Goal: Task Accomplishment & Management: Manage account settings

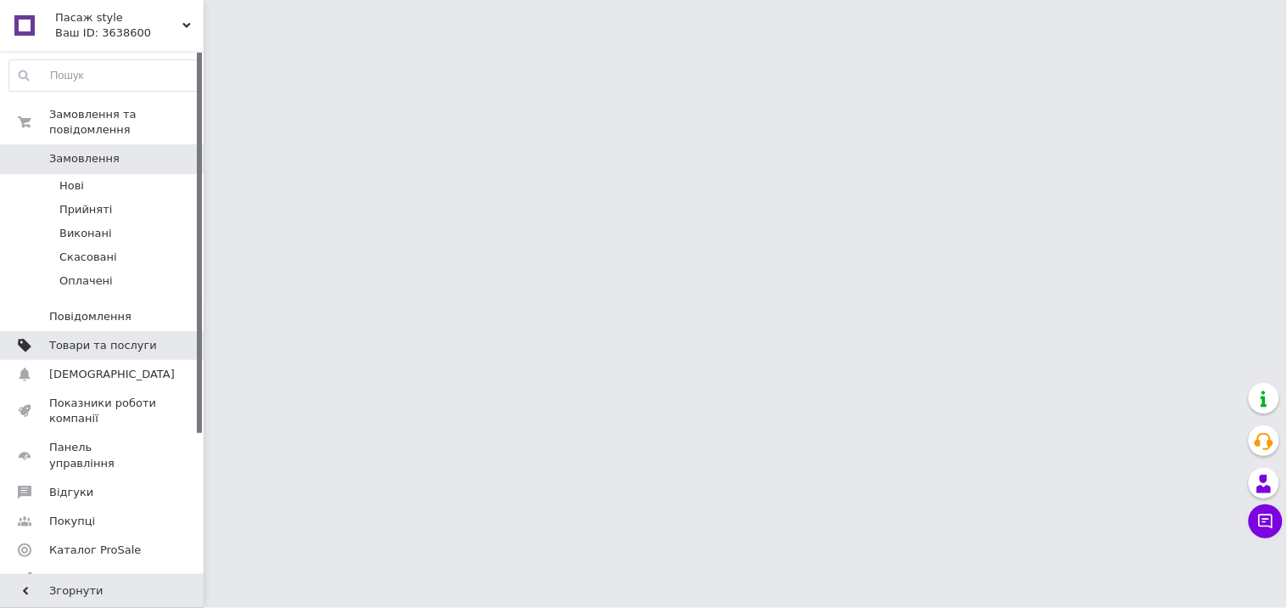
click at [71, 338] on span "Товари та послуги" at bounding box center [103, 345] width 108 height 15
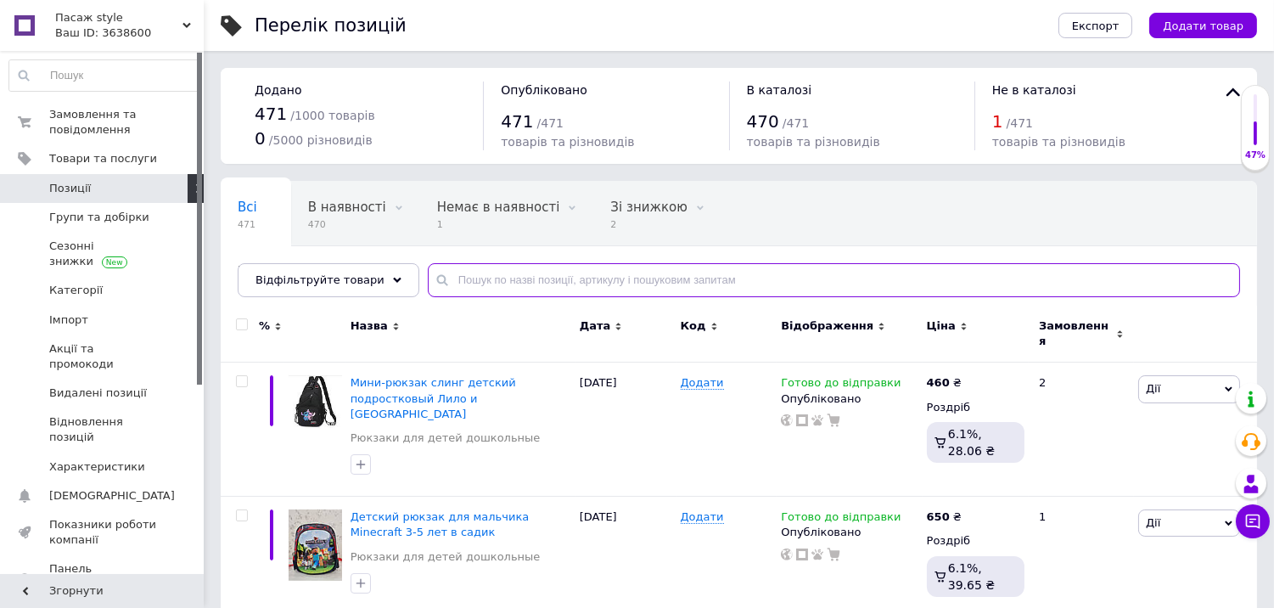
paste input "Свитер мужской молодежный вязаный оверсайз"
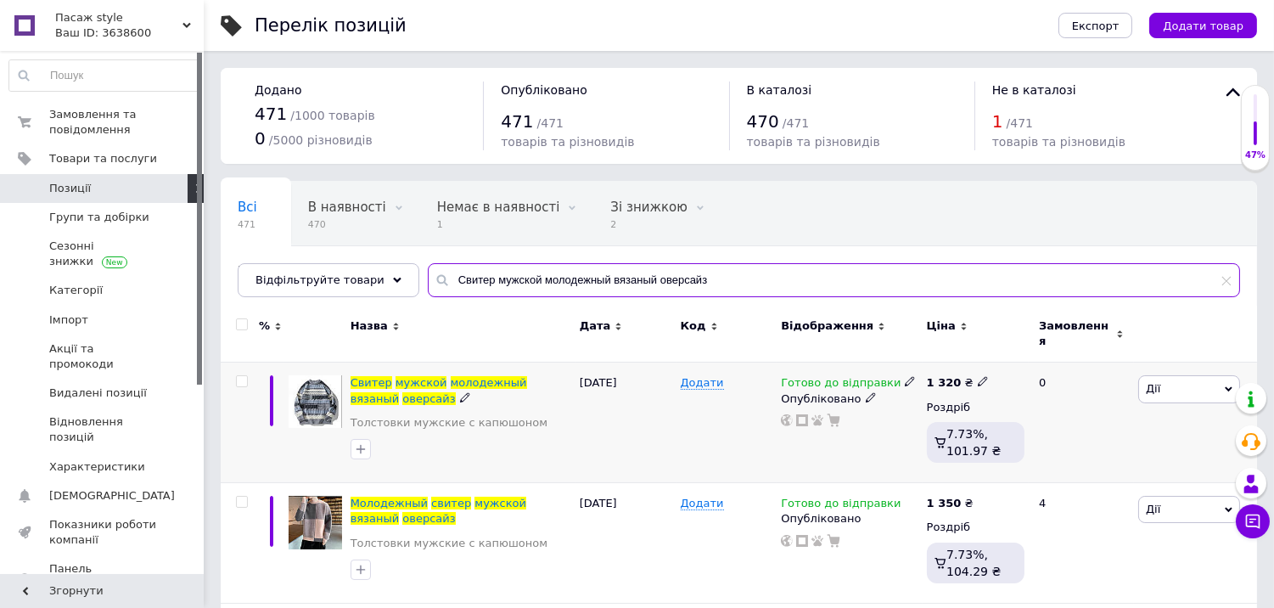
type input "Свитер мужской молодежный вязаный оверсайз"
click at [1167, 375] on span "Дії" at bounding box center [1189, 388] width 102 height 27
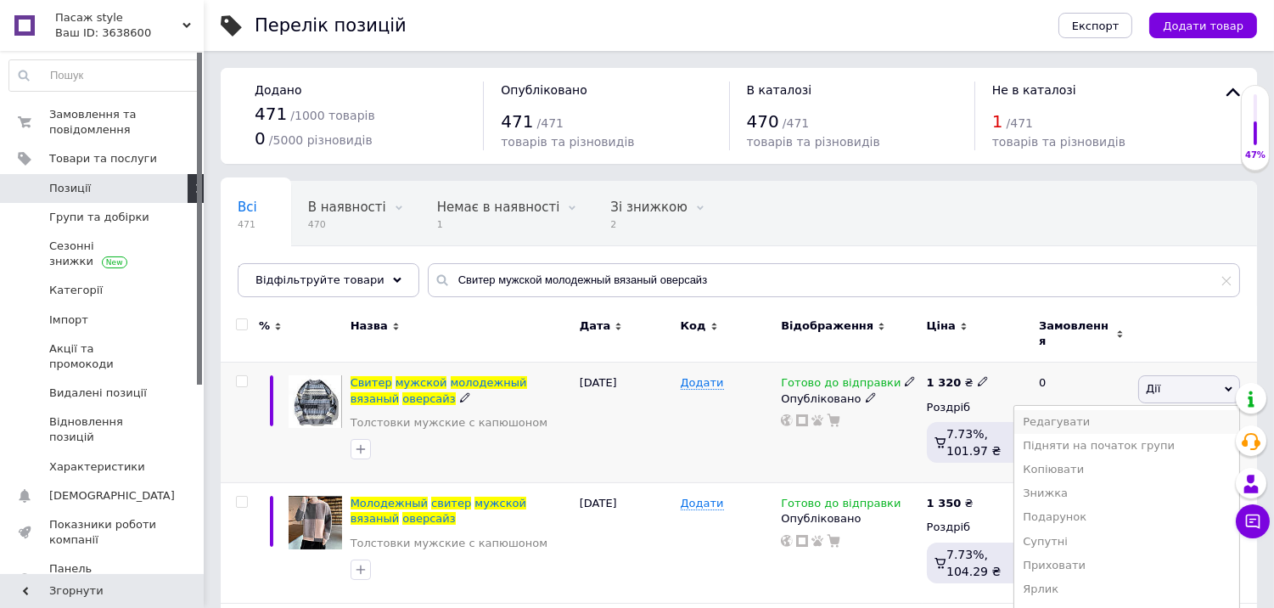
click at [1100, 411] on li "Редагувати" at bounding box center [1126, 422] width 225 height 24
